Goal: Task Accomplishment & Management: Manage account settings

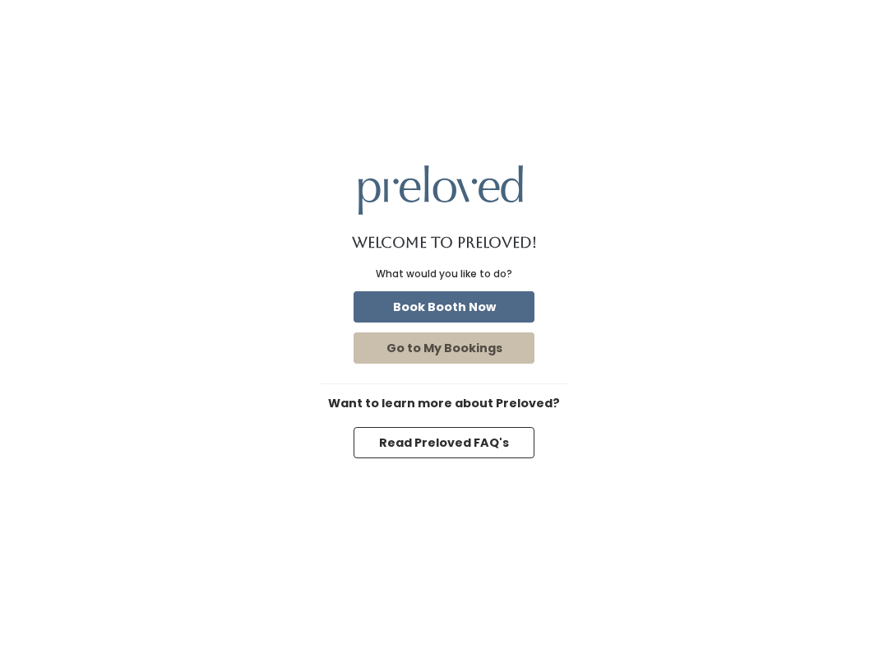
click at [502, 309] on button "Book Booth Now" at bounding box center [444, 306] width 181 height 31
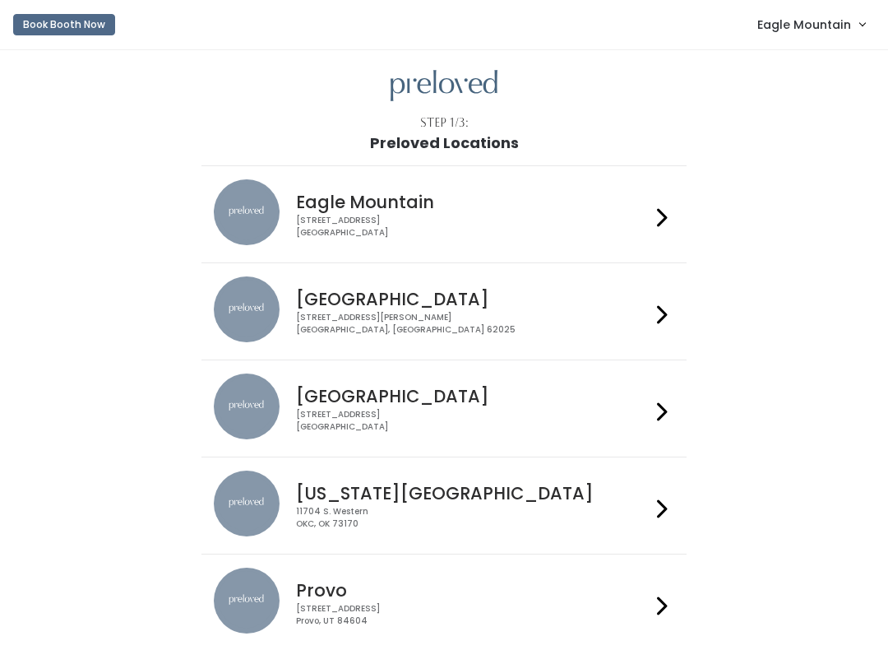
click at [803, 39] on link "Eagle Mountain" at bounding box center [811, 24] width 141 height 35
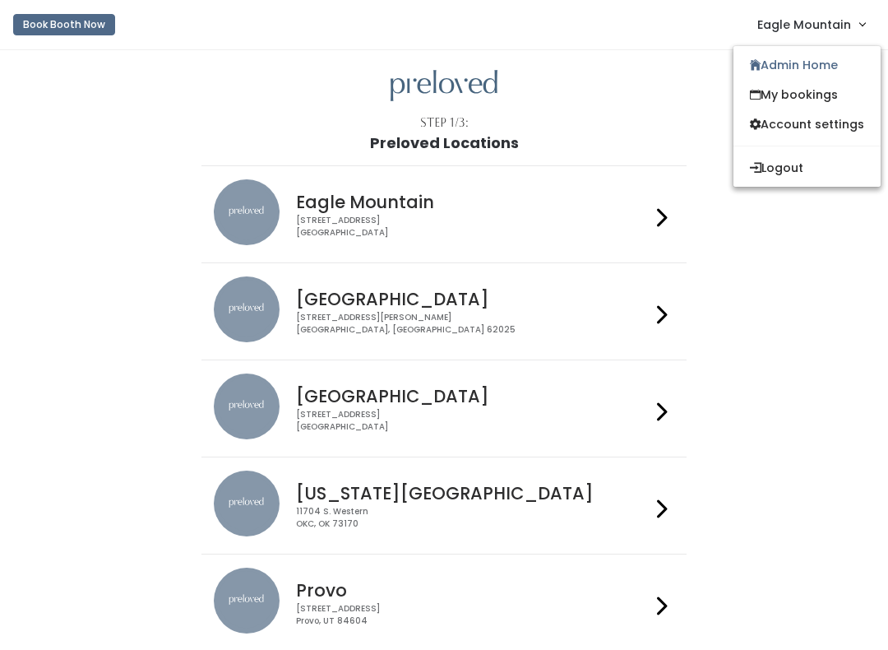
click at [798, 67] on link "Admin Home" at bounding box center [807, 65] width 147 height 30
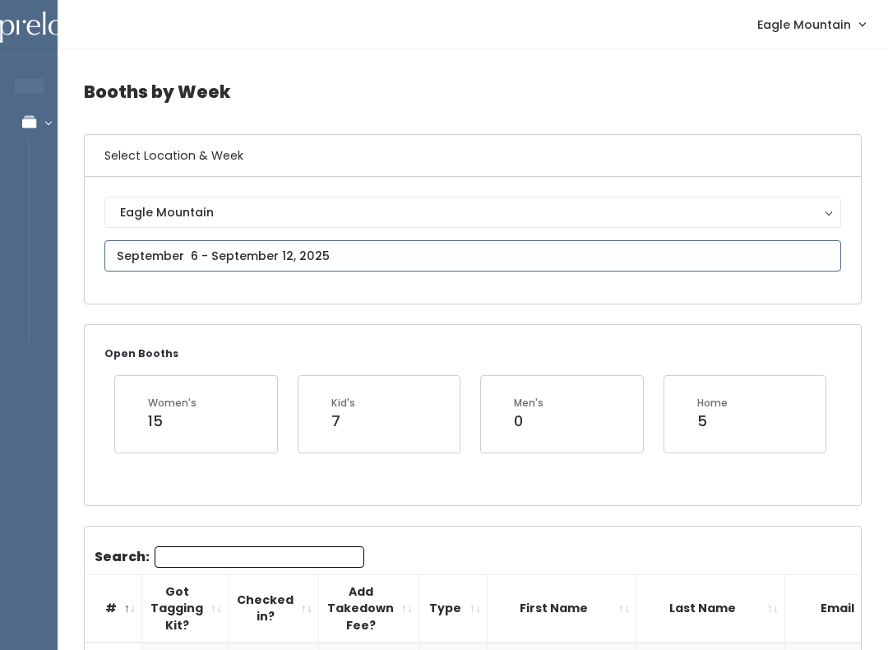
click at [566, 257] on input "text" at bounding box center [472, 255] width 737 height 31
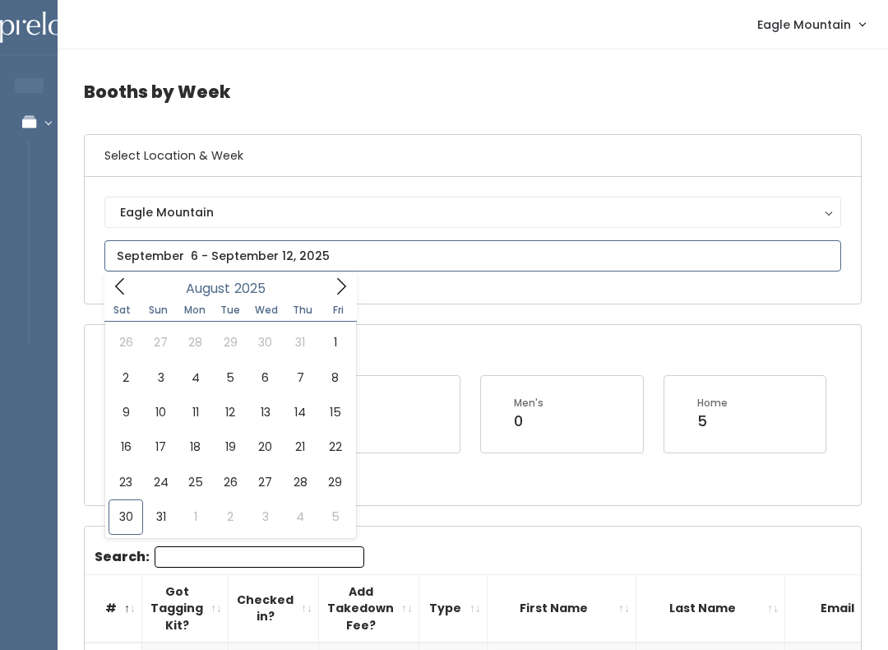
type input "August 30 to September 5"
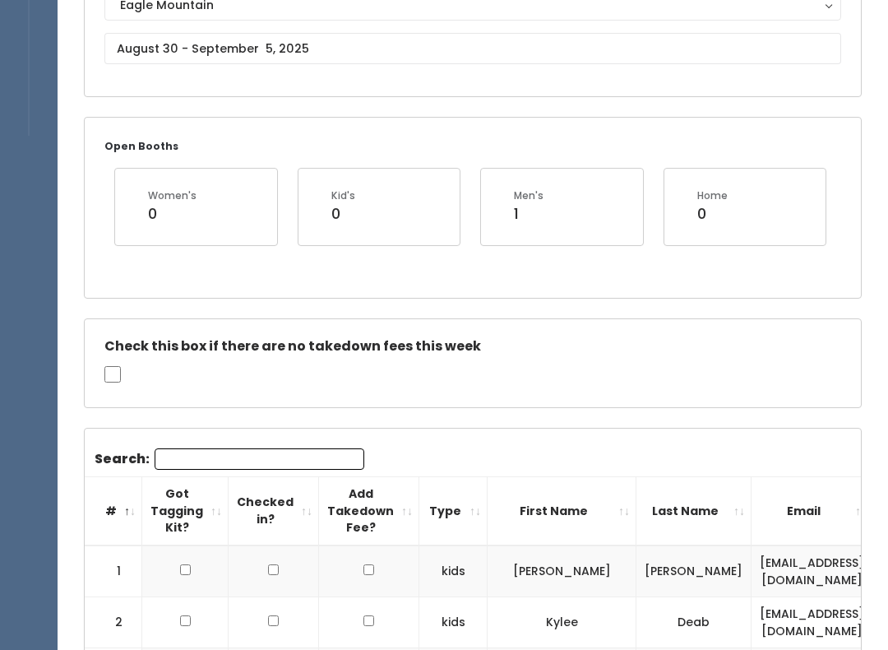
scroll to position [208, 0]
click at [287, 457] on input "Search:" at bounding box center [260, 457] width 210 height 21
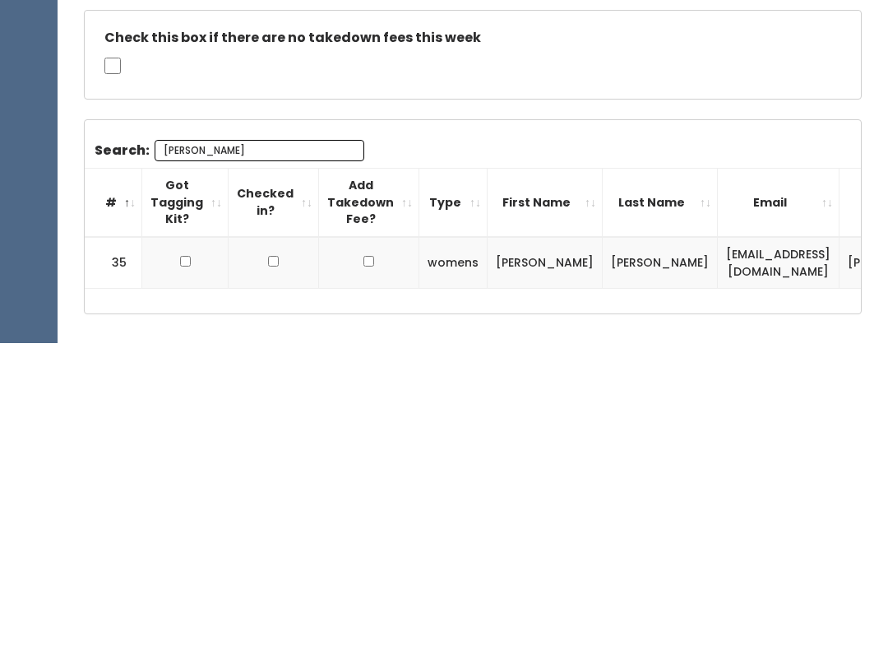
scroll to position [228, 0]
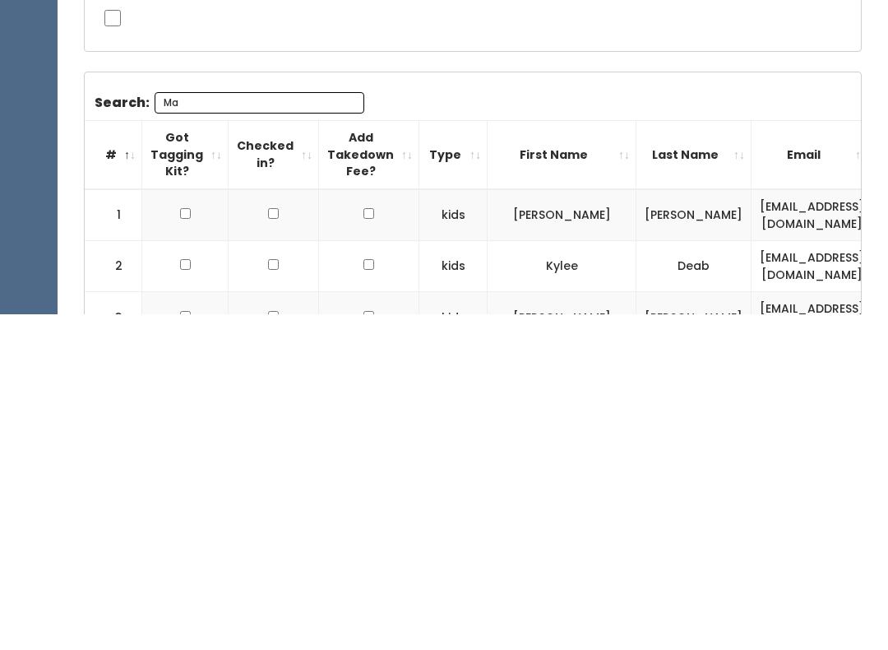
type input "M"
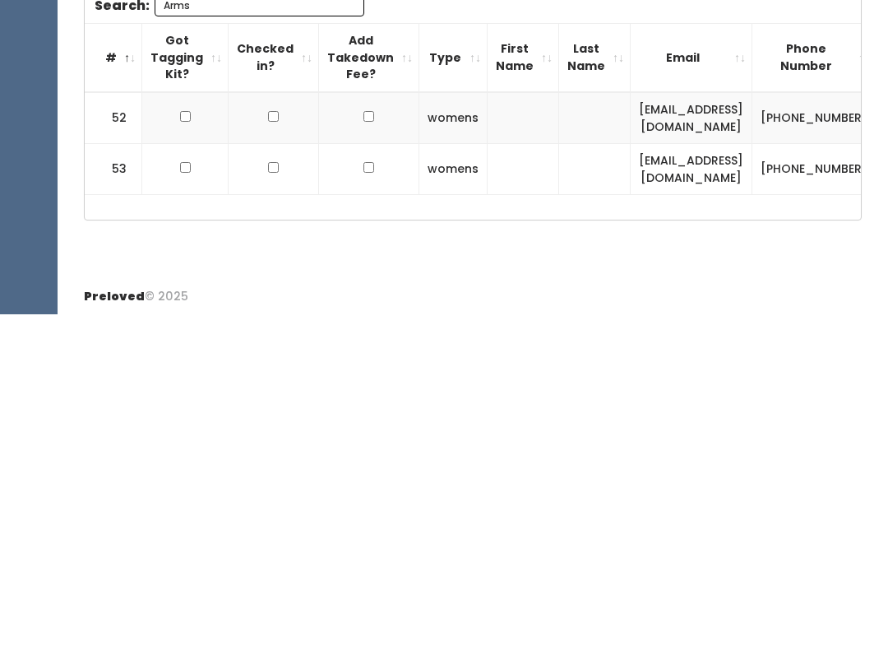
scroll to position [355, 0]
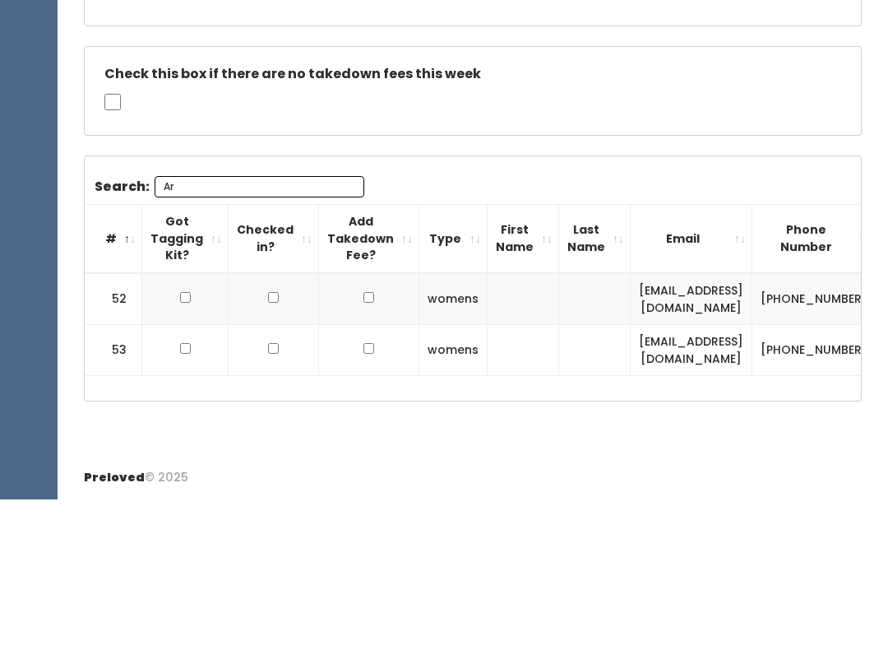
type input "A"
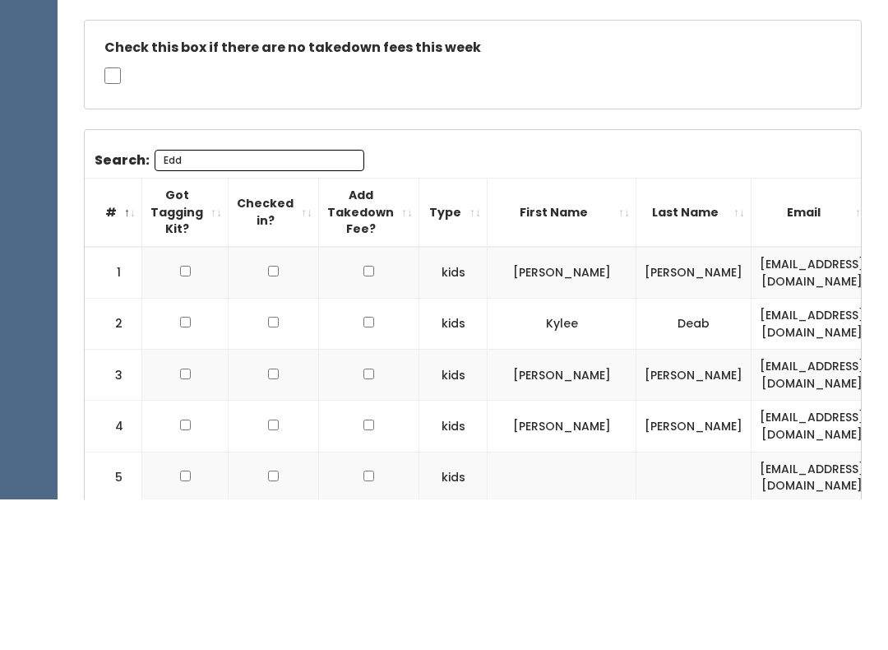
scroll to position [272, 0]
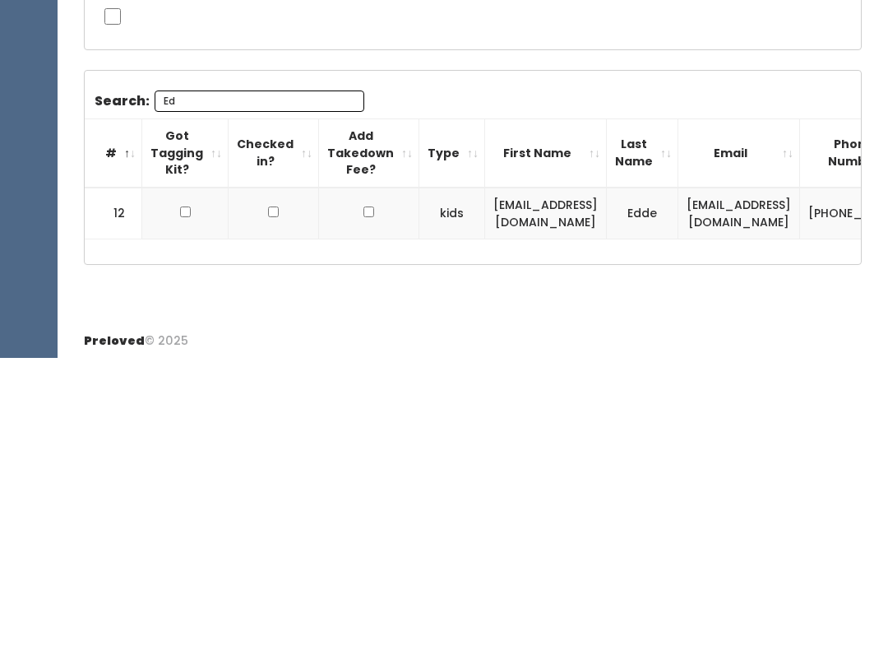
type input "E"
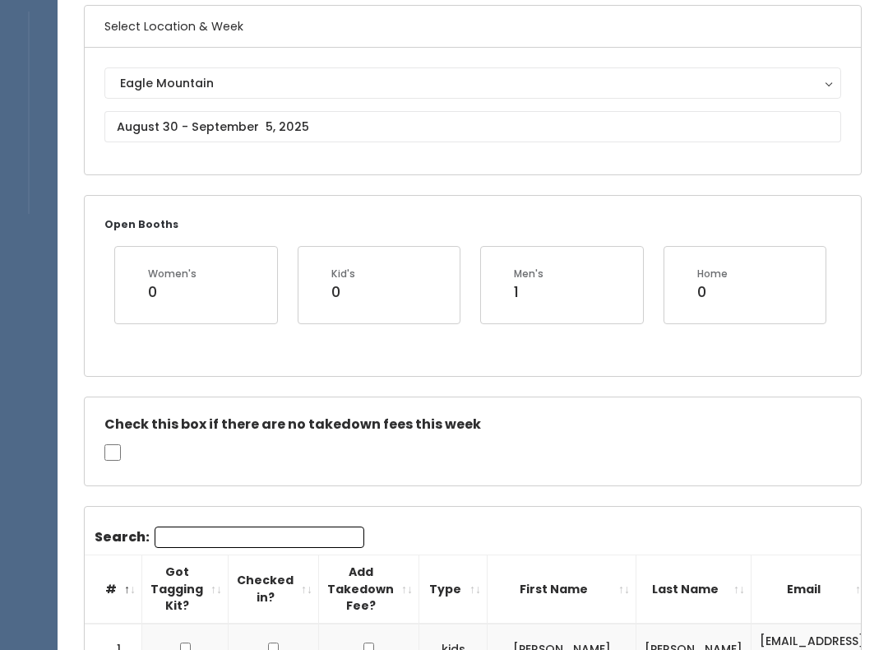
scroll to position [37, 0]
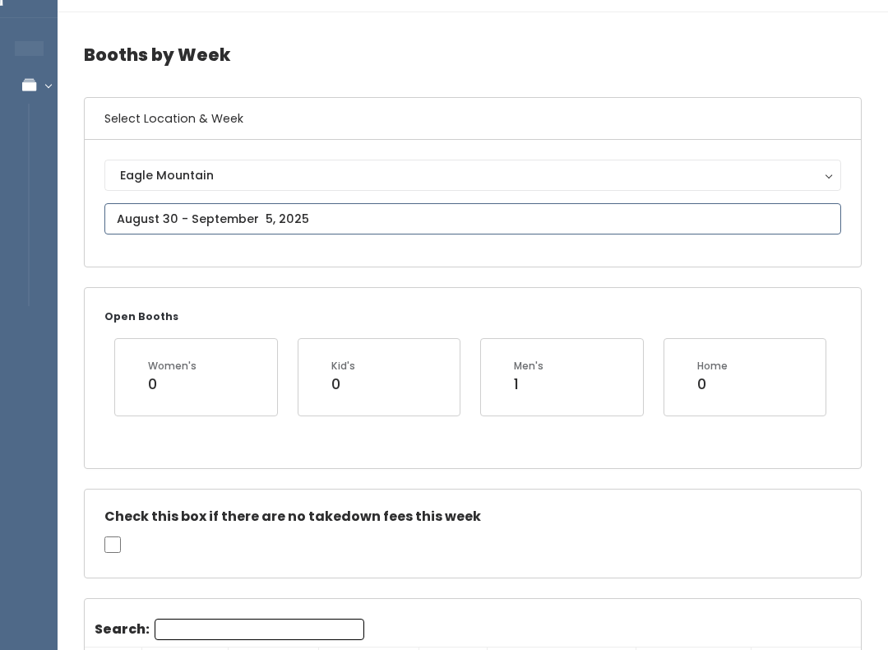
click at [260, 216] on input "text" at bounding box center [472, 218] width 737 height 31
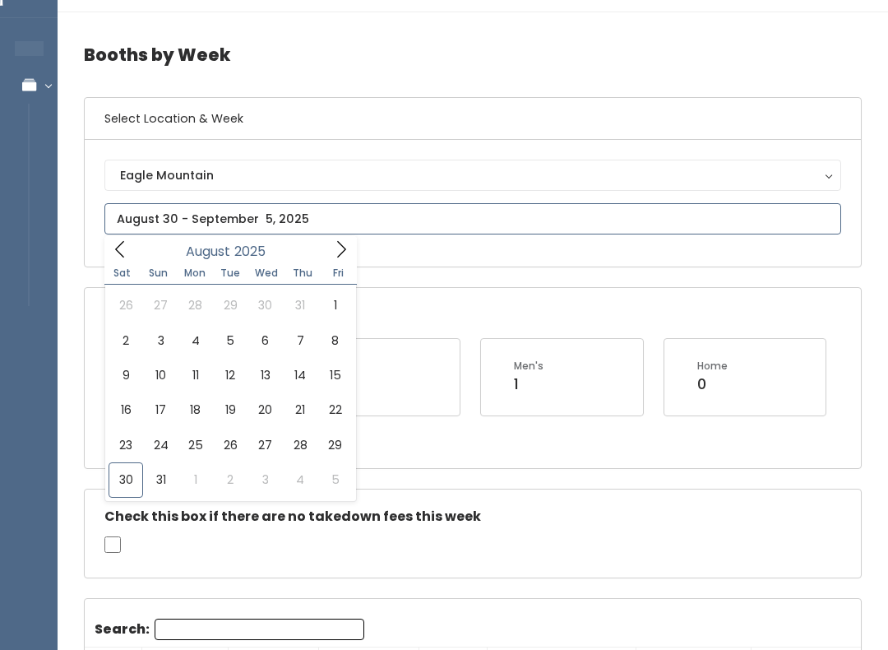
type input "August 30 to September 5"
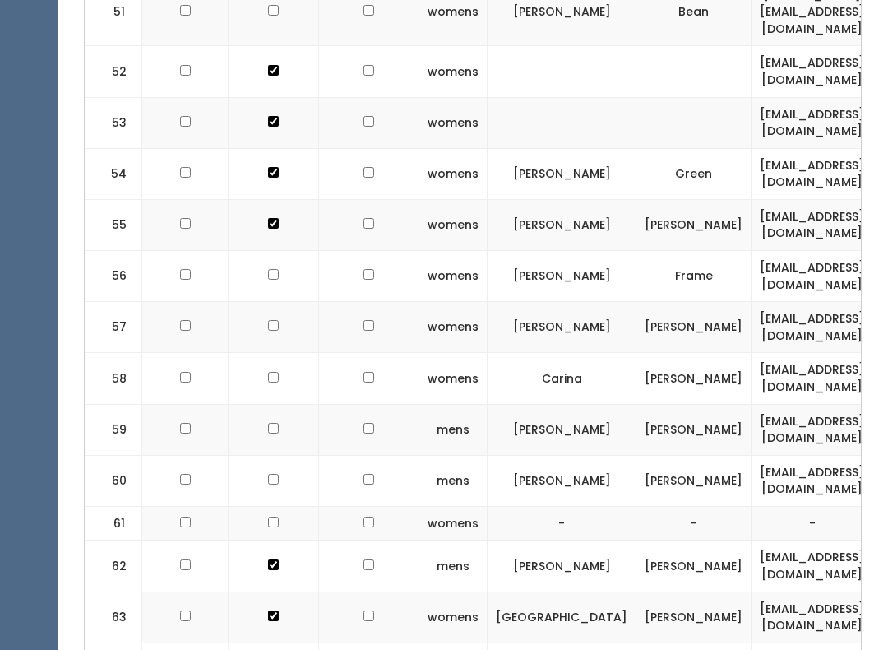
scroll to position [3685, 0]
